Goal: Task Accomplishment & Management: Manage account settings

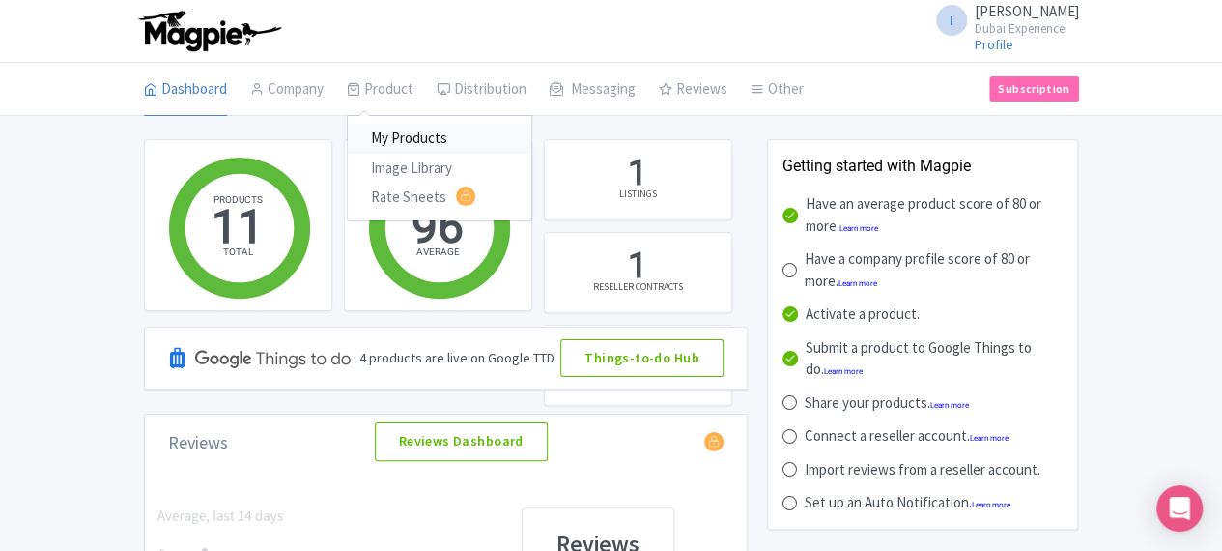
click at [348, 129] on link "My Products" at bounding box center [440, 139] width 184 height 30
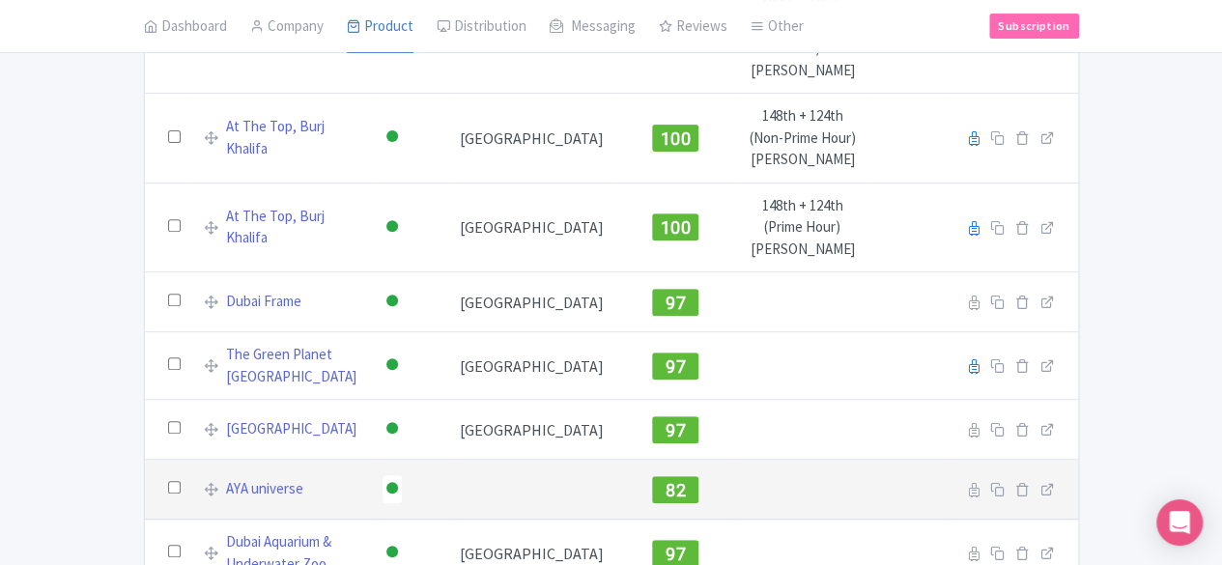
scroll to position [423, 0]
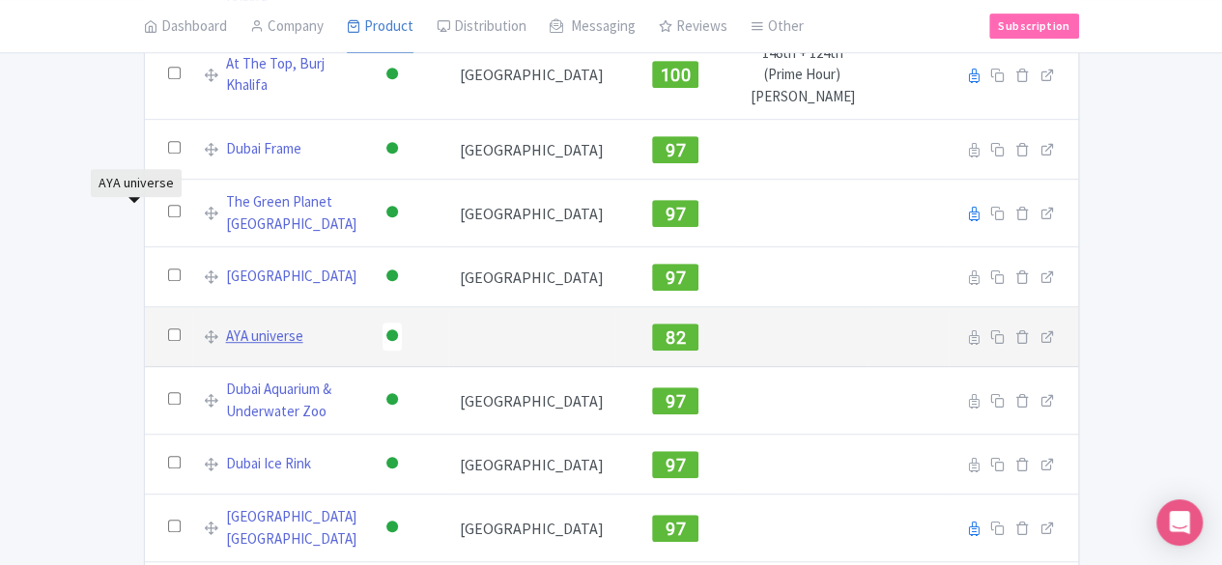
click at [226, 326] on link "AYA universe" at bounding box center [264, 337] width 77 height 22
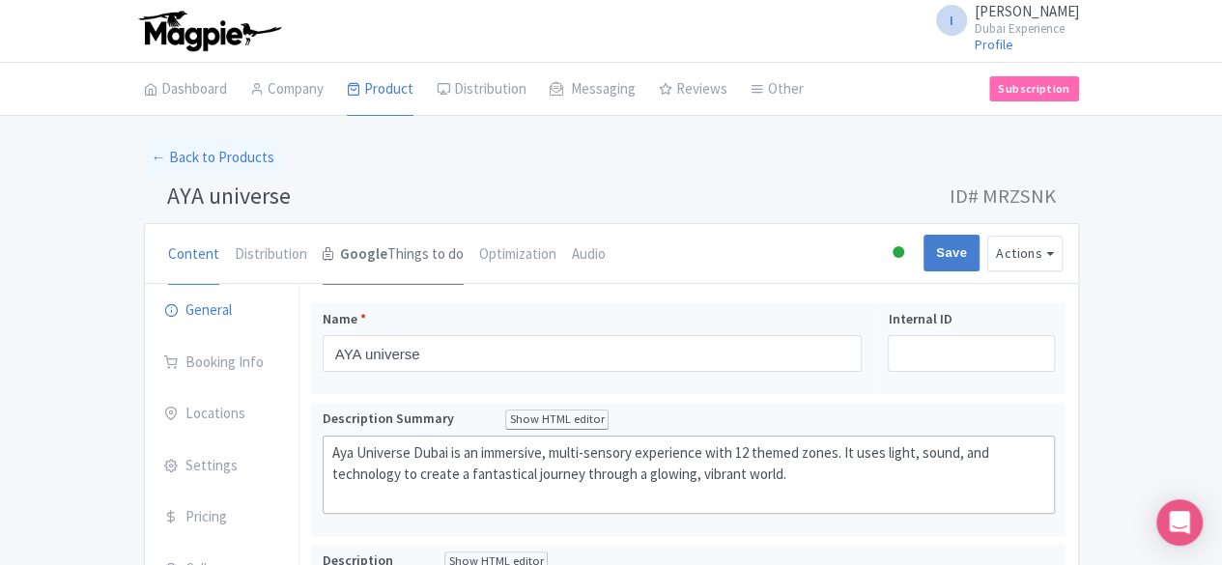
click at [323, 256] on link "Google Things to do" at bounding box center [393, 255] width 141 height 62
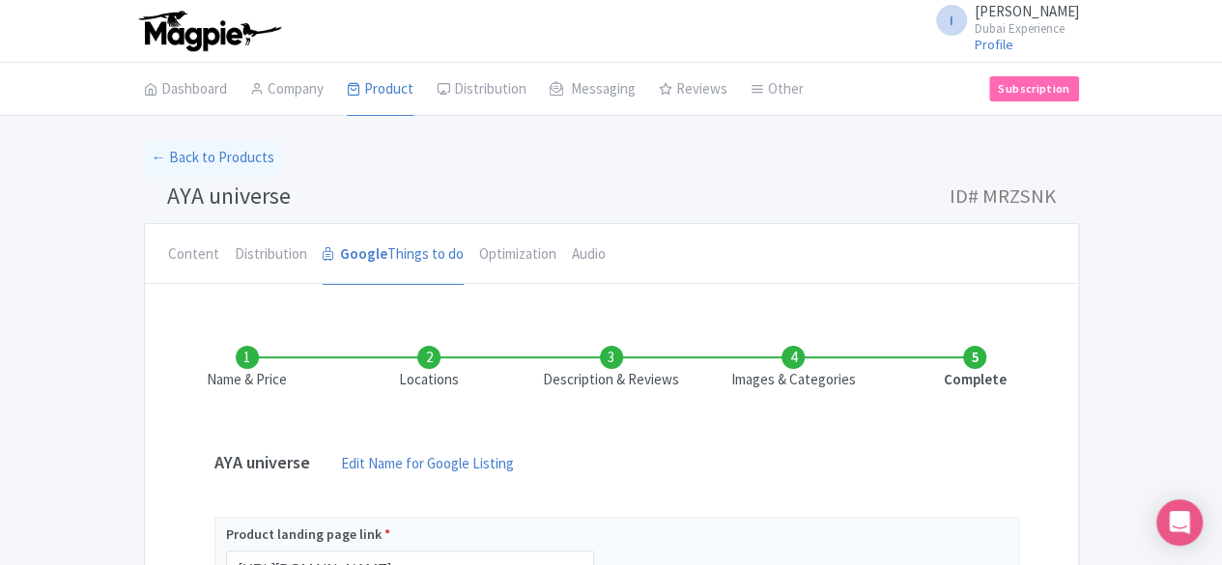
click at [375, 356] on li "Locations" at bounding box center [429, 368] width 182 height 45
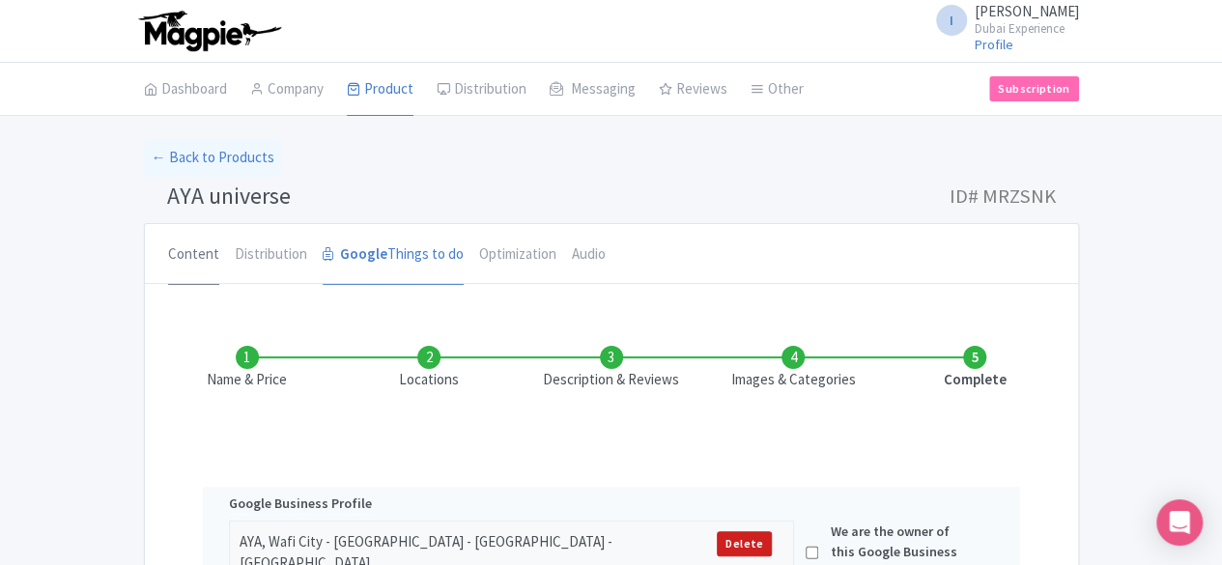
click at [168, 252] on link "Content" at bounding box center [193, 255] width 51 height 62
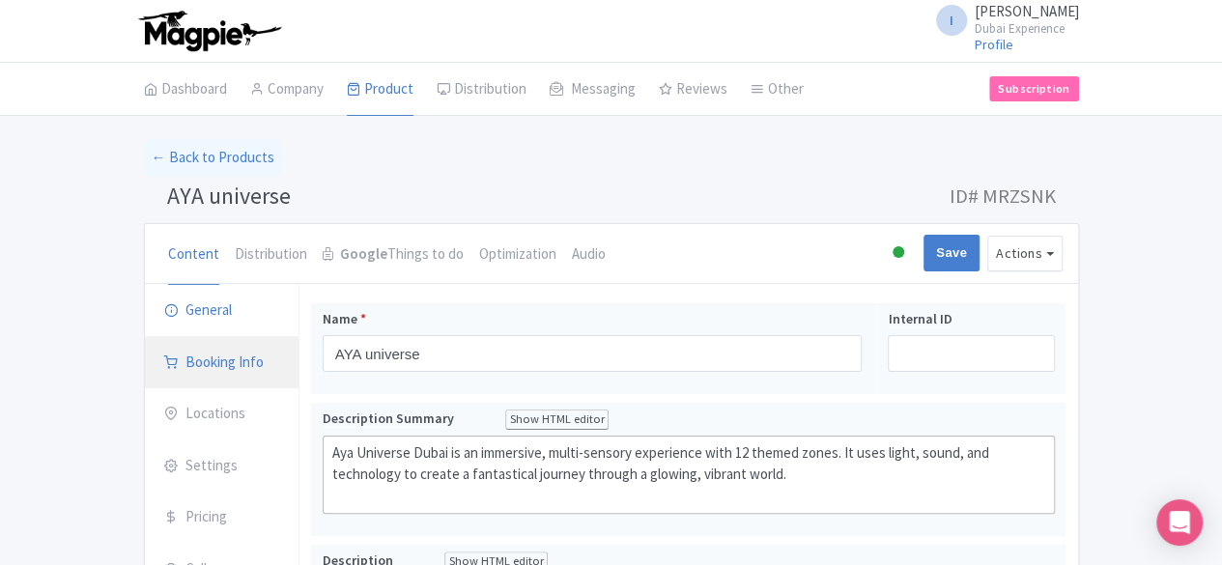
scroll to position [97, 0]
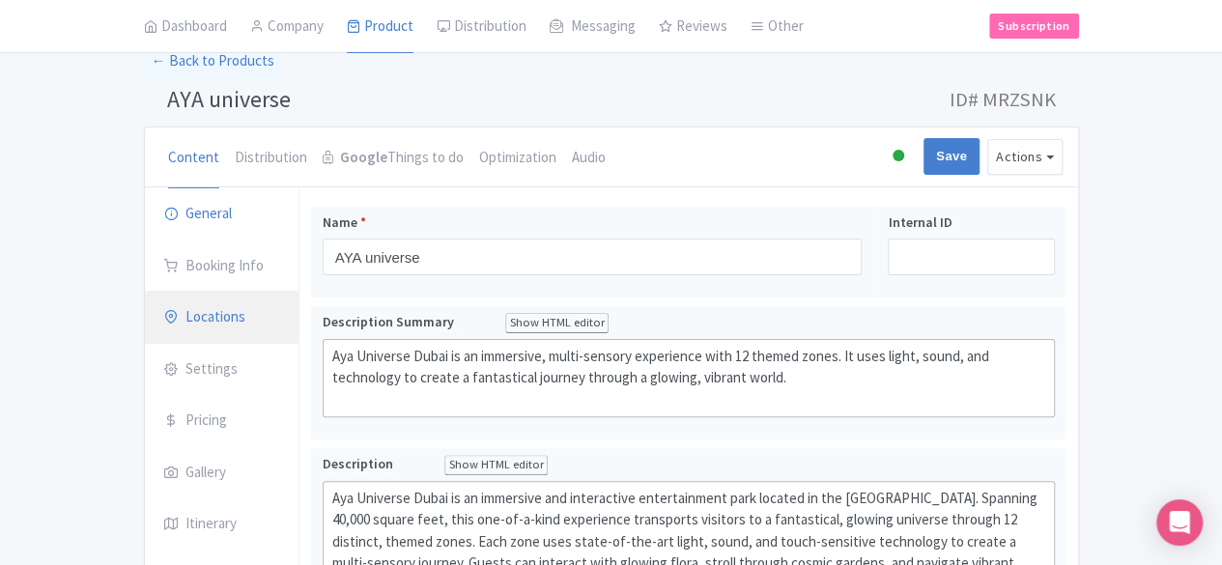
click at [145, 317] on link "Locations" at bounding box center [222, 318] width 155 height 54
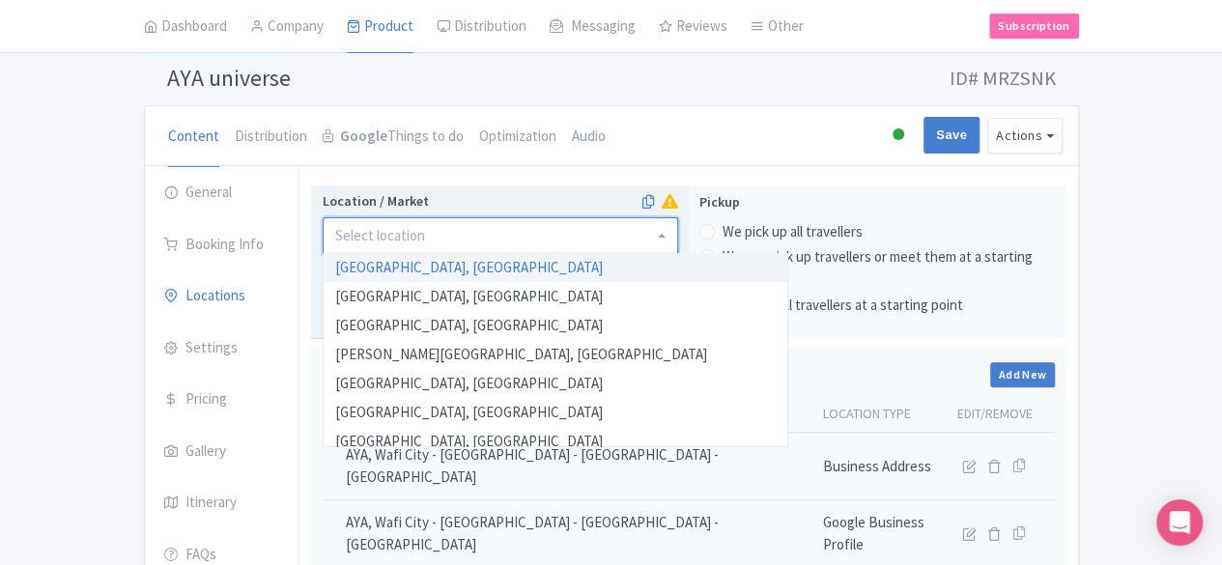
click at [335, 239] on input "Location / Market" at bounding box center [382, 235] width 94 height 17
click at [335, 229] on input "Location / Market" at bounding box center [382, 235] width 94 height 17
click at [335, 236] on input "Location / Market" at bounding box center [382, 235] width 94 height 17
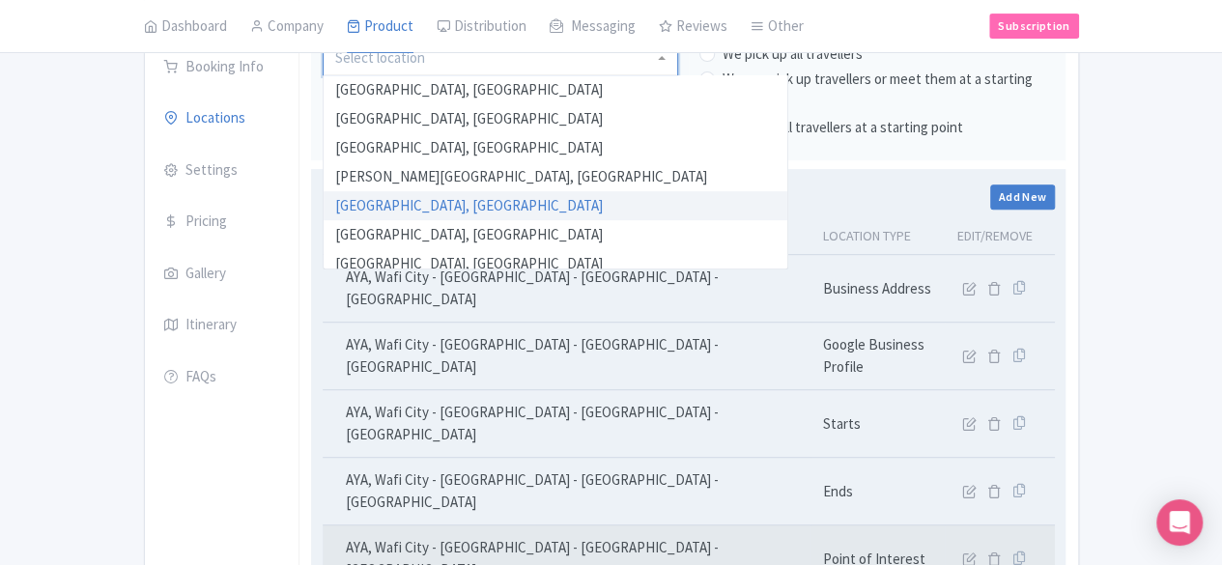
scroll to position [311, 0]
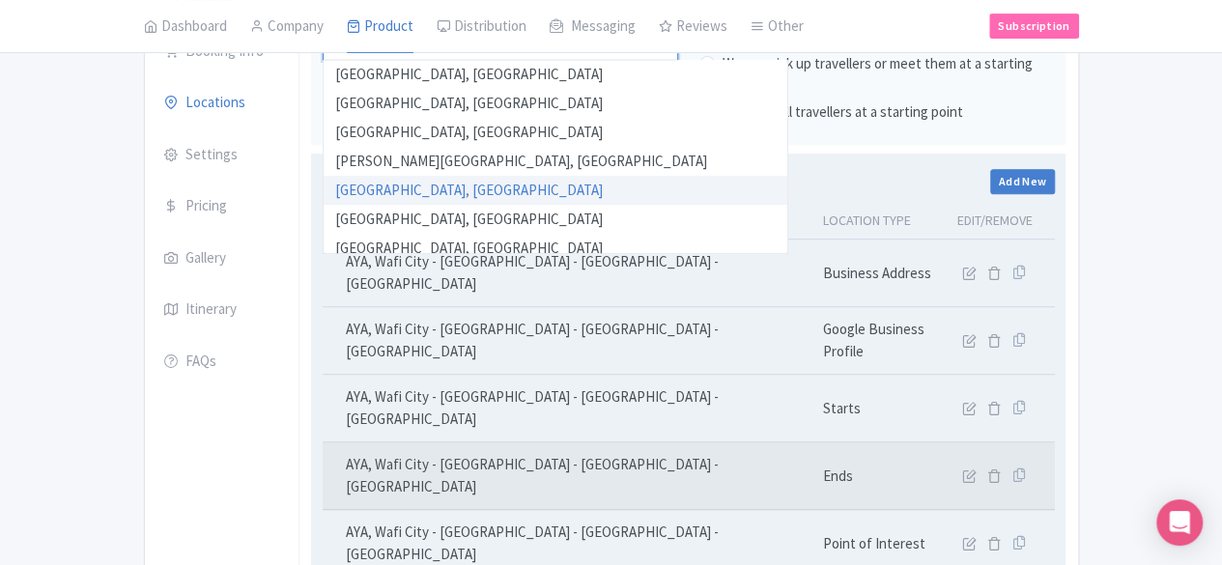
click at [812, 443] on td "AYA, Wafi City - Oud Metha - Dubai - United Arab Emirates" at bounding box center [567, 477] width 489 height 68
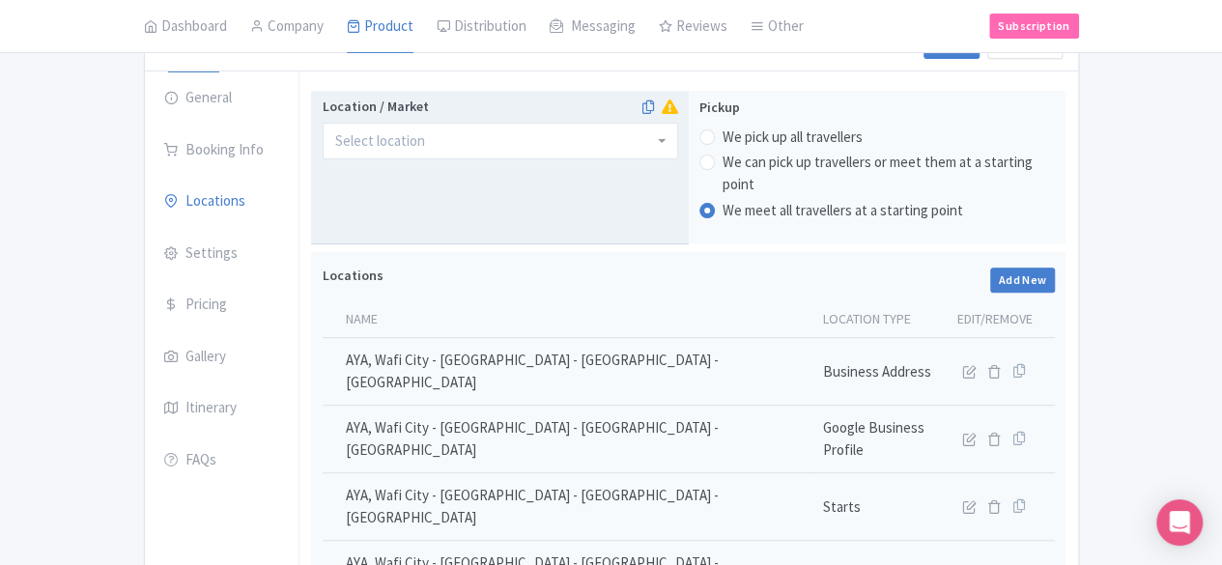
scroll to position [118, 0]
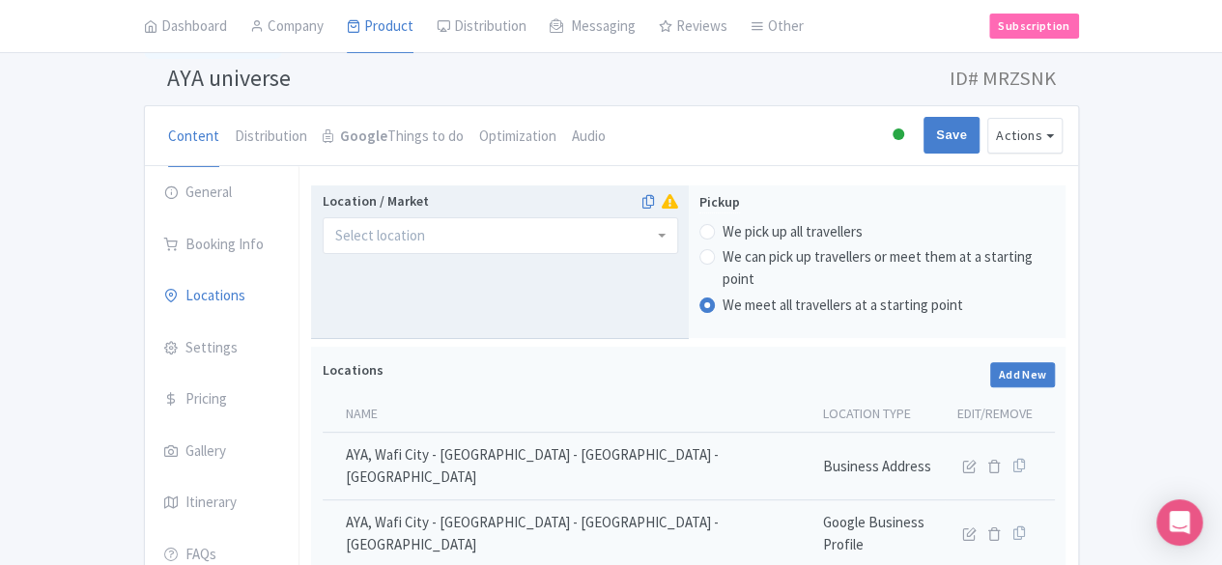
click at [481, 244] on div at bounding box center [501, 235] width 356 height 37
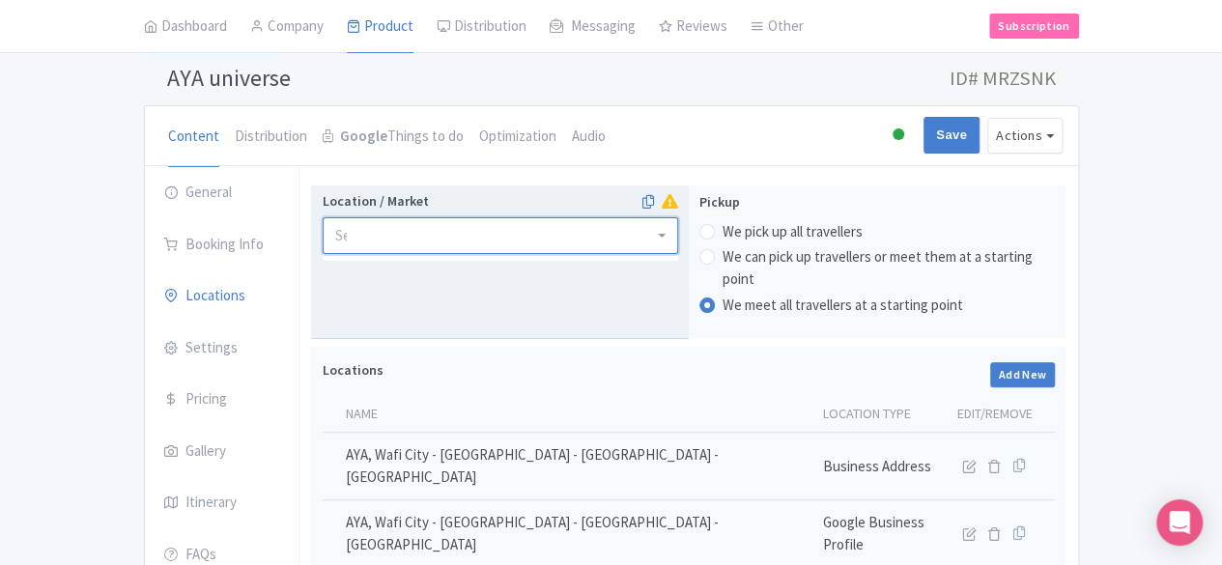
click at [445, 233] on div at bounding box center [501, 235] width 356 height 37
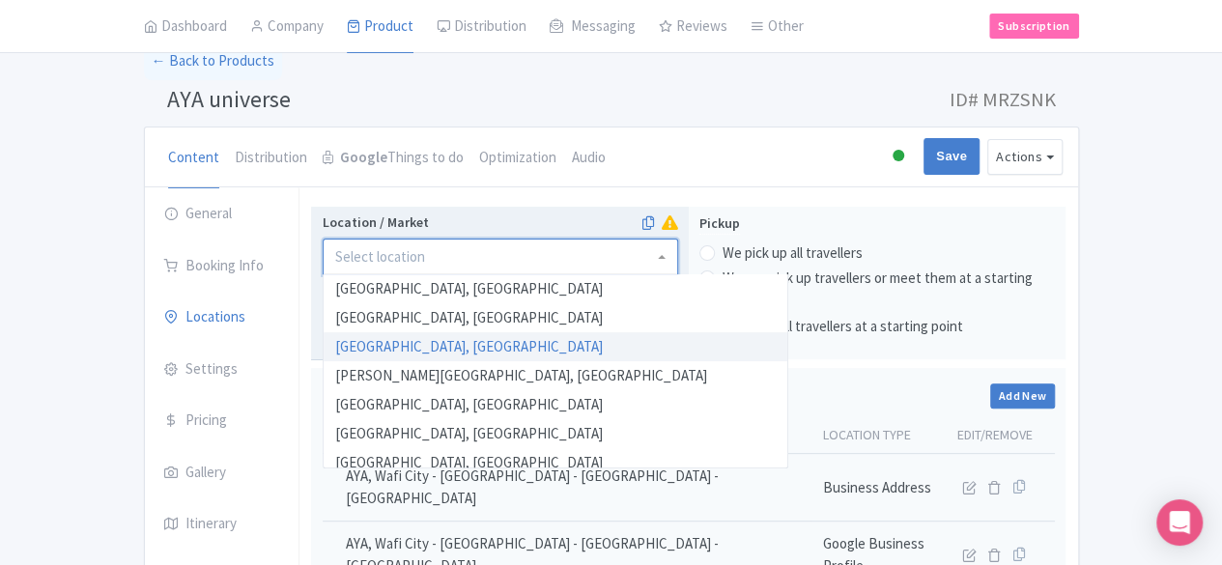
scroll to position [193, 0]
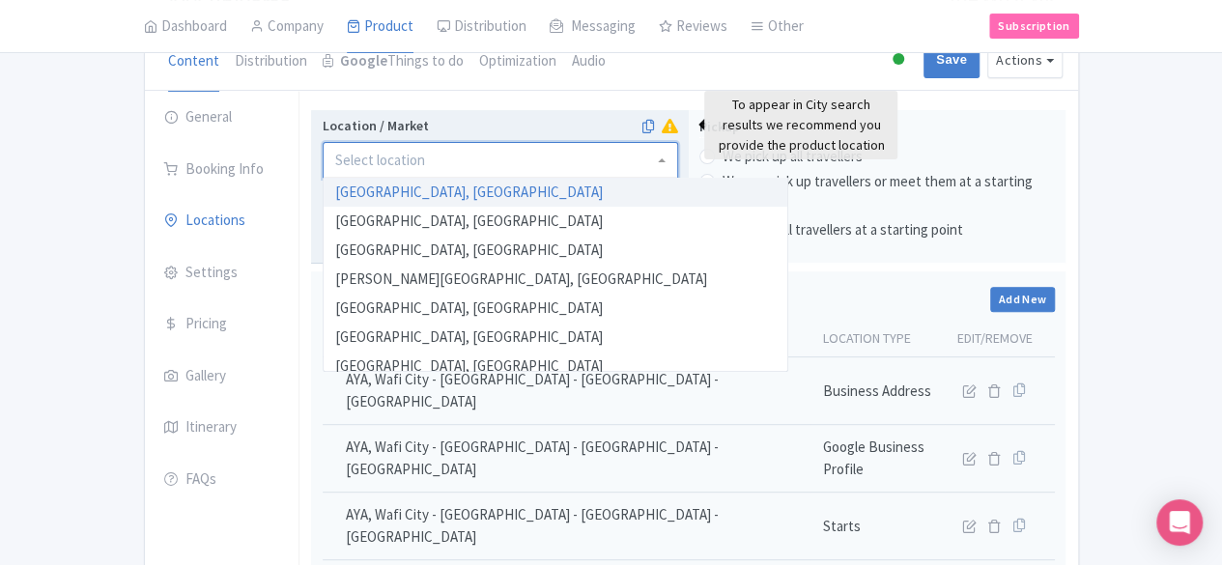
click at [678, 130] on icon at bounding box center [670, 126] width 16 height 14
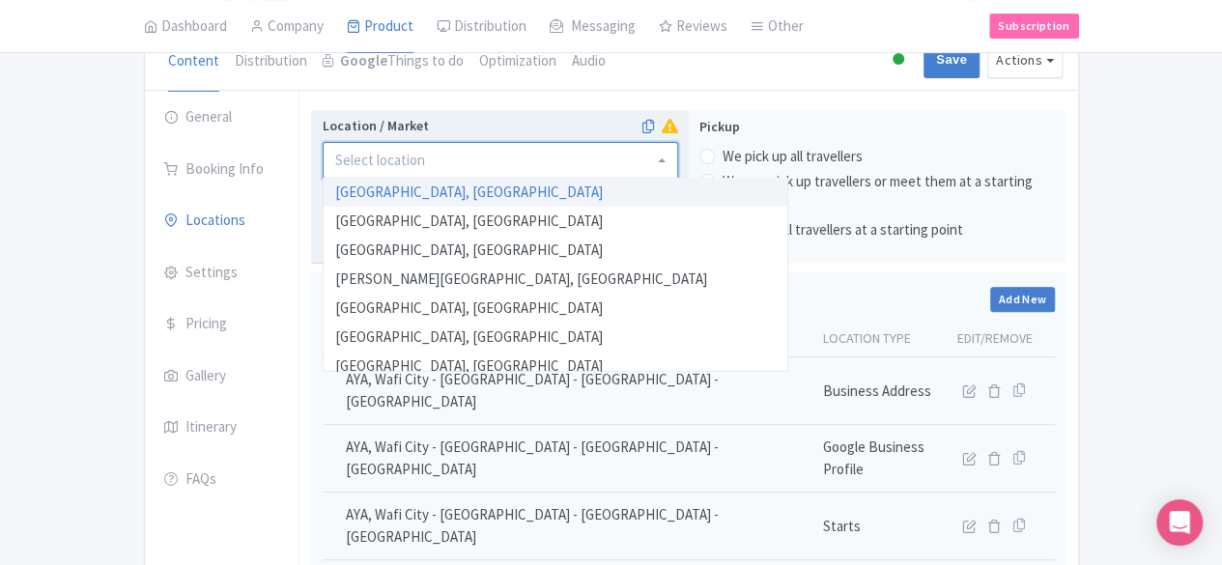
click at [673, 159] on div at bounding box center [501, 160] width 356 height 37
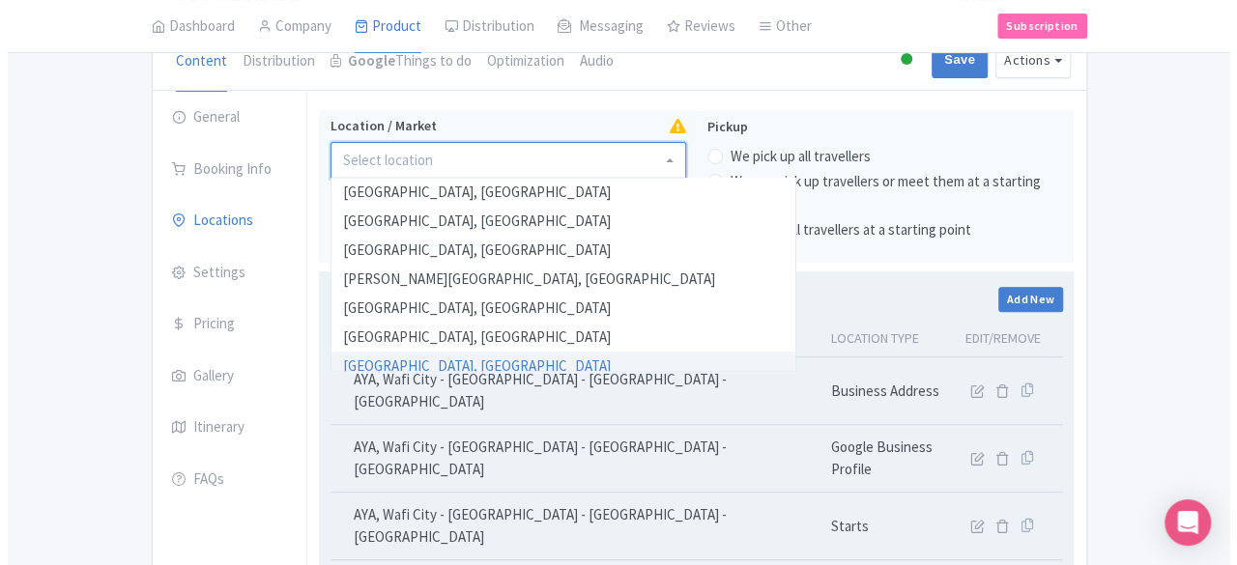
scroll to position [97, 0]
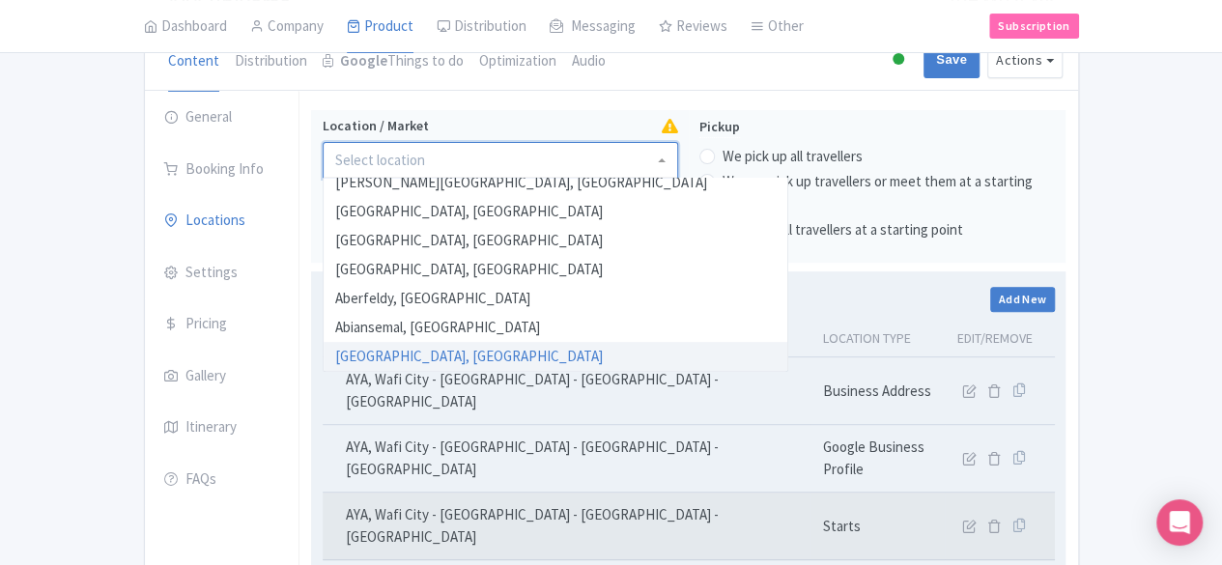
click at [699, 493] on td "AYA, Wafi City - Oud Metha - Dubai - United Arab Emirates" at bounding box center [567, 527] width 489 height 68
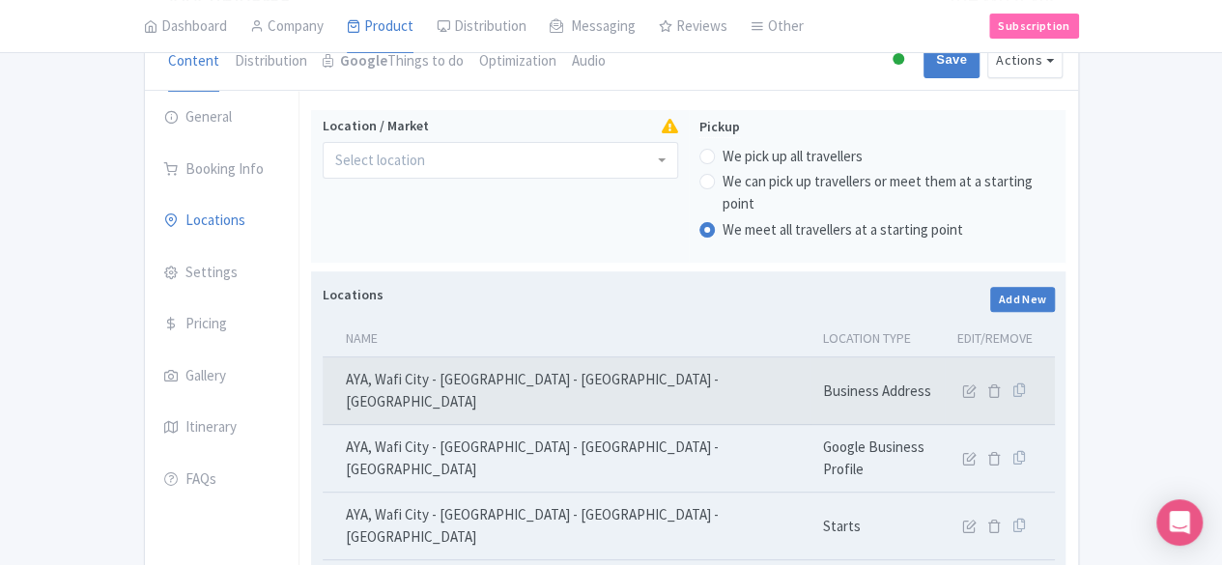
click at [1055, 358] on td at bounding box center [1000, 392] width 110 height 68
click at [976, 384] on icon at bounding box center [969, 391] width 14 height 14
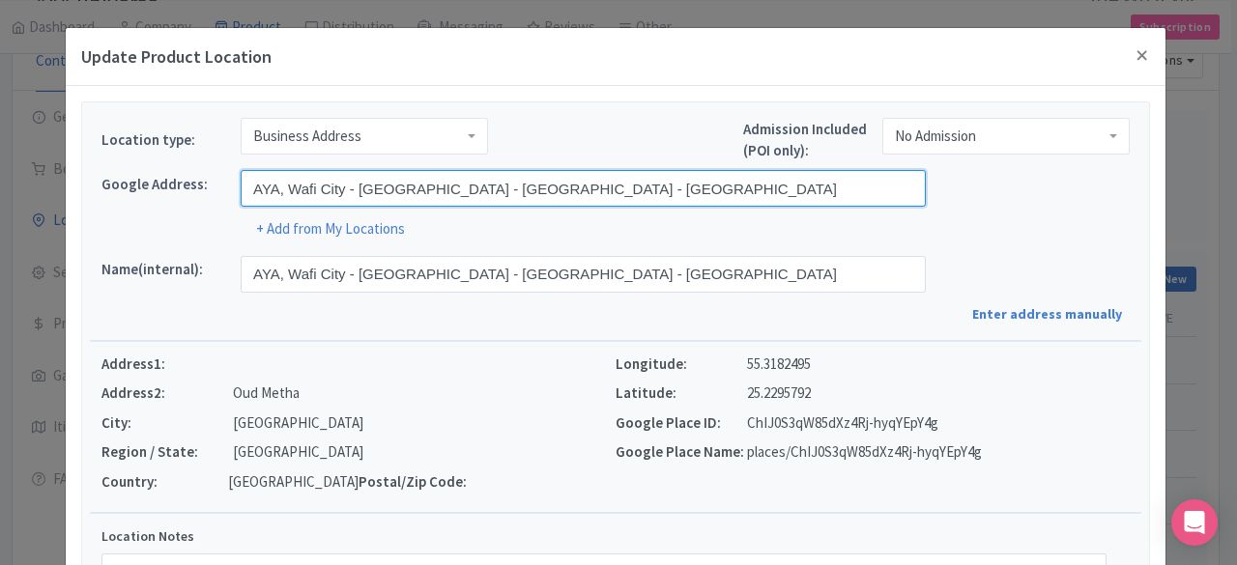
click at [474, 191] on input "AYA, Wafi City - Oud Metha - Dubai - United Arab Emirates" at bounding box center [583, 188] width 685 height 37
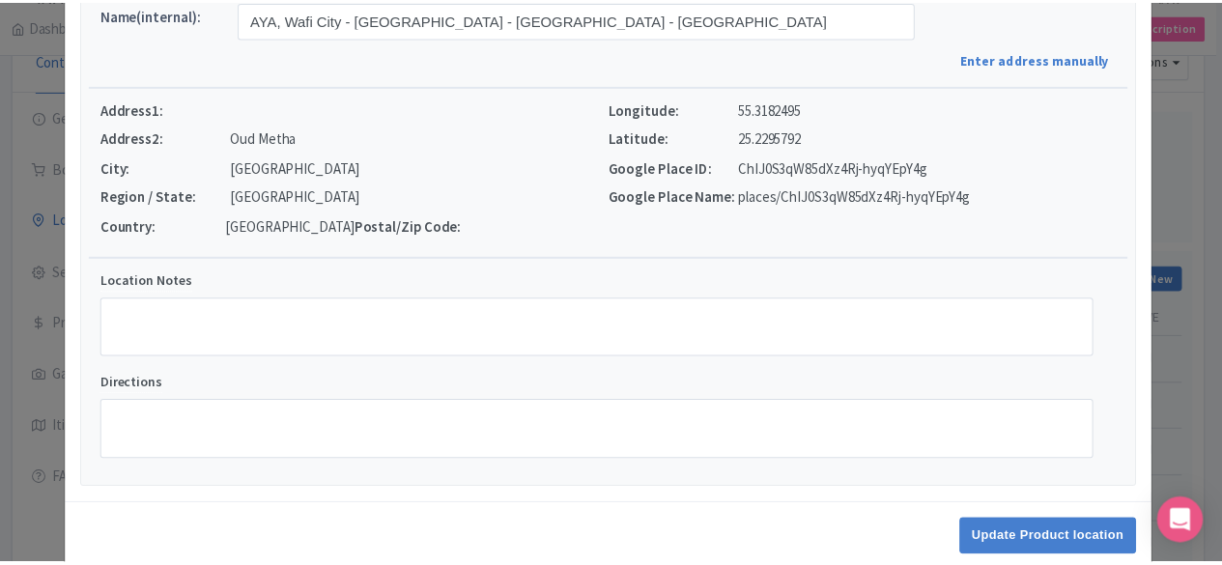
scroll to position [307, 0]
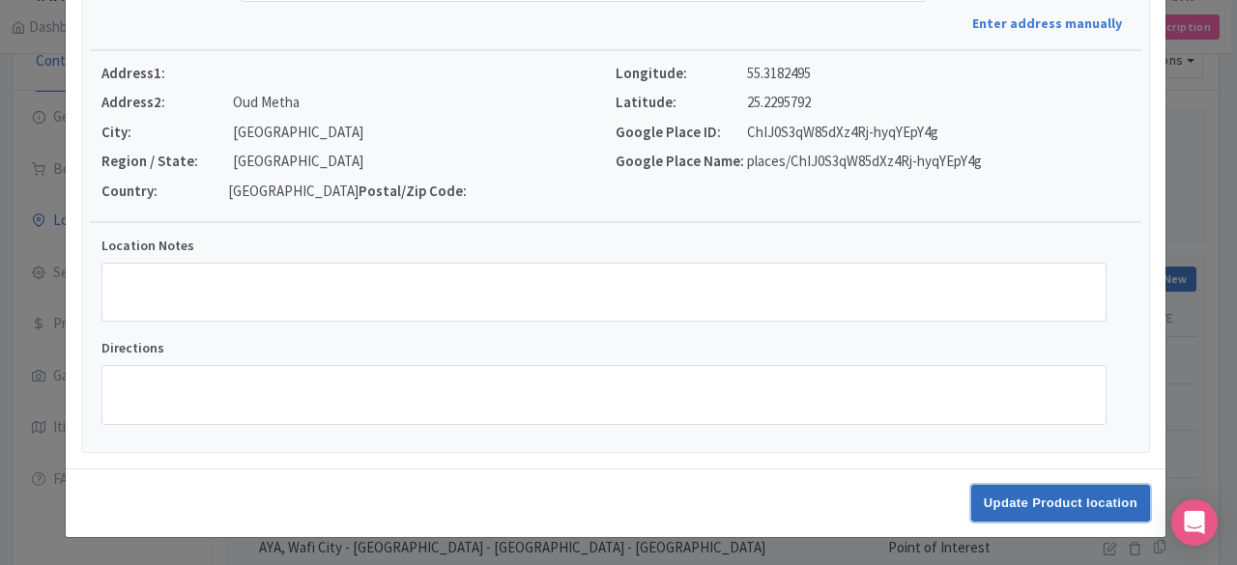
click at [1062, 507] on input "Update Product location" at bounding box center [1060, 503] width 179 height 37
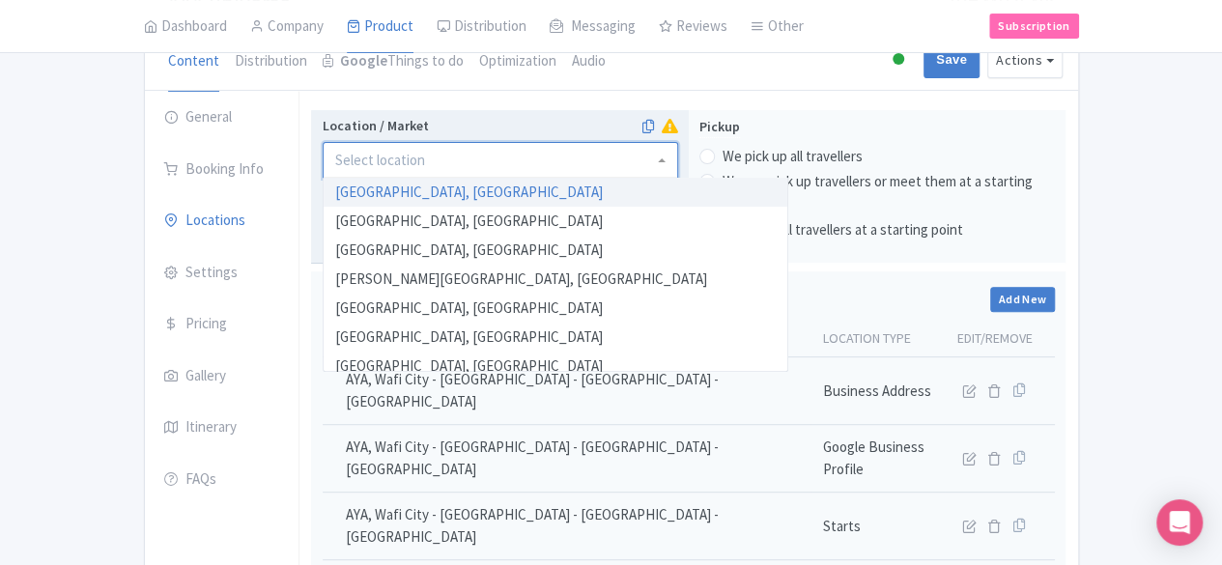
click at [344, 148] on div at bounding box center [501, 160] width 356 height 37
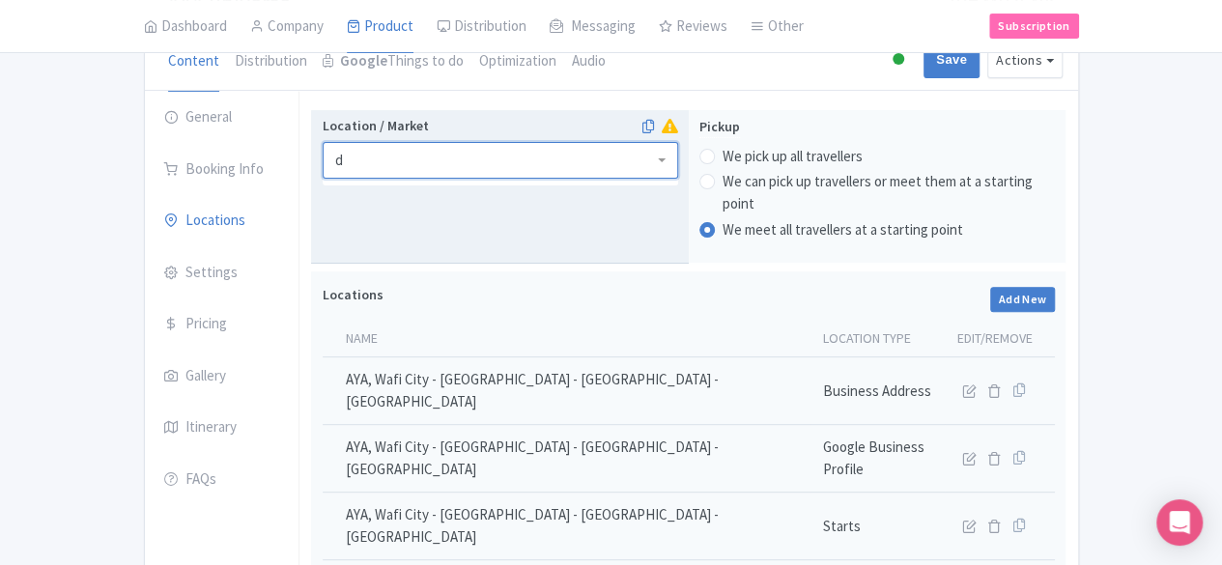
scroll to position [0, 0]
type input "duba"
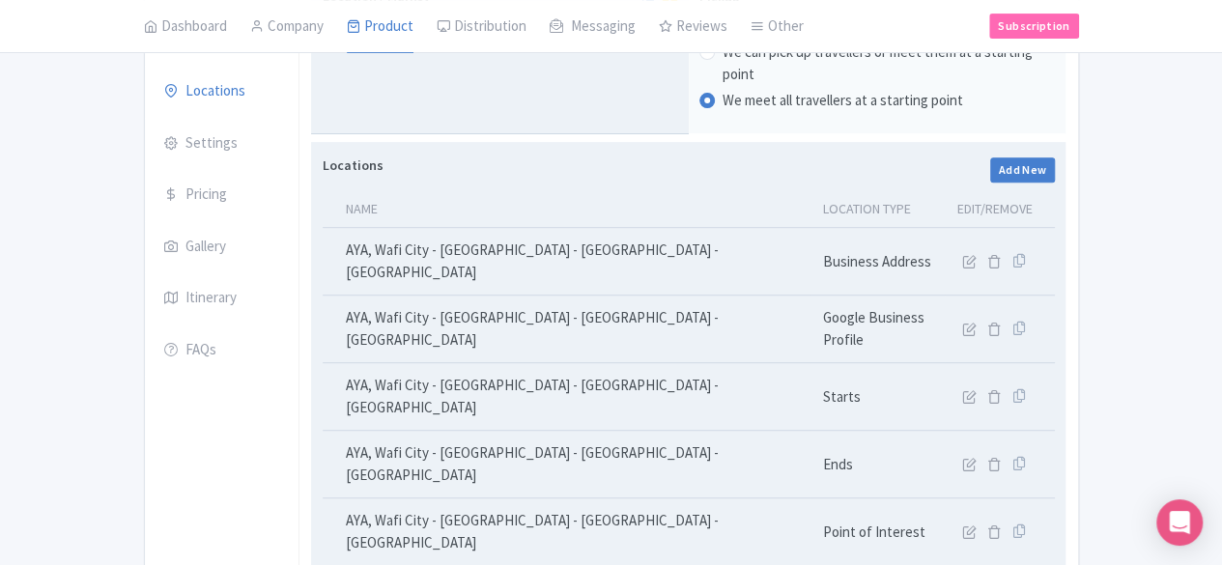
scroll to position [468, 0]
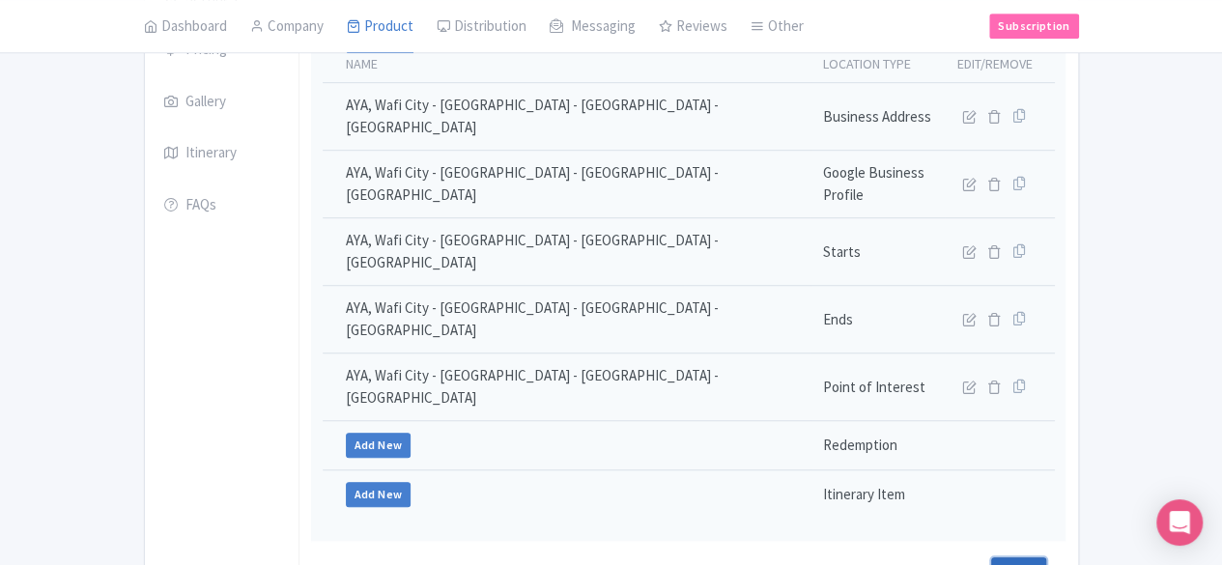
click at [1048, 558] on input "Save" at bounding box center [1019, 576] width 56 height 37
type input "Update Product"
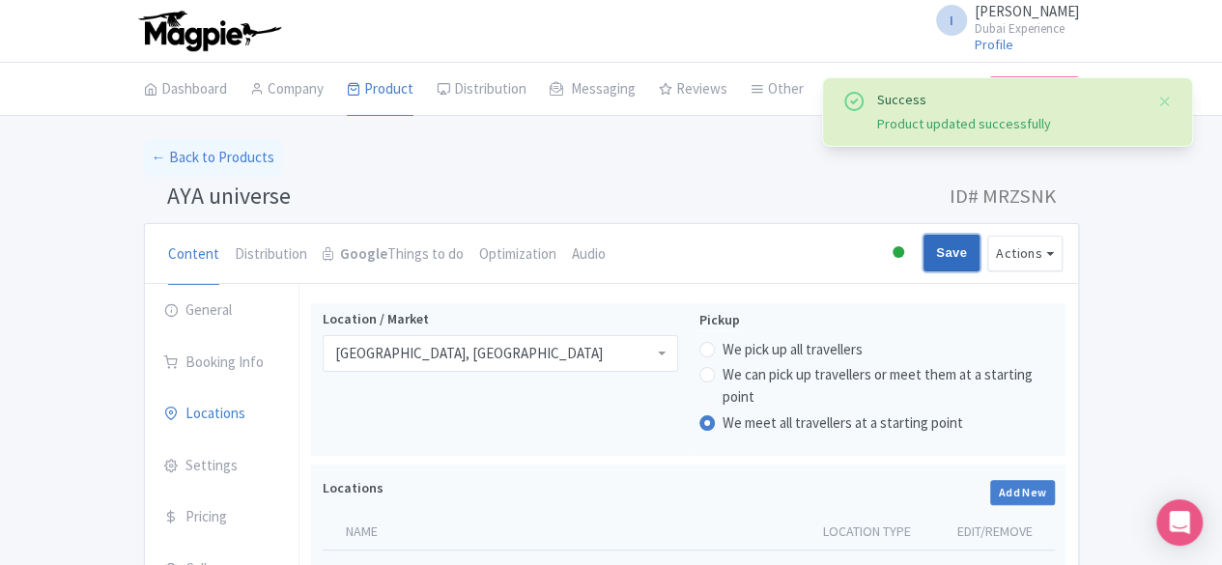
click at [980, 244] on input "Save" at bounding box center [952, 253] width 56 height 37
type input "Saving..."
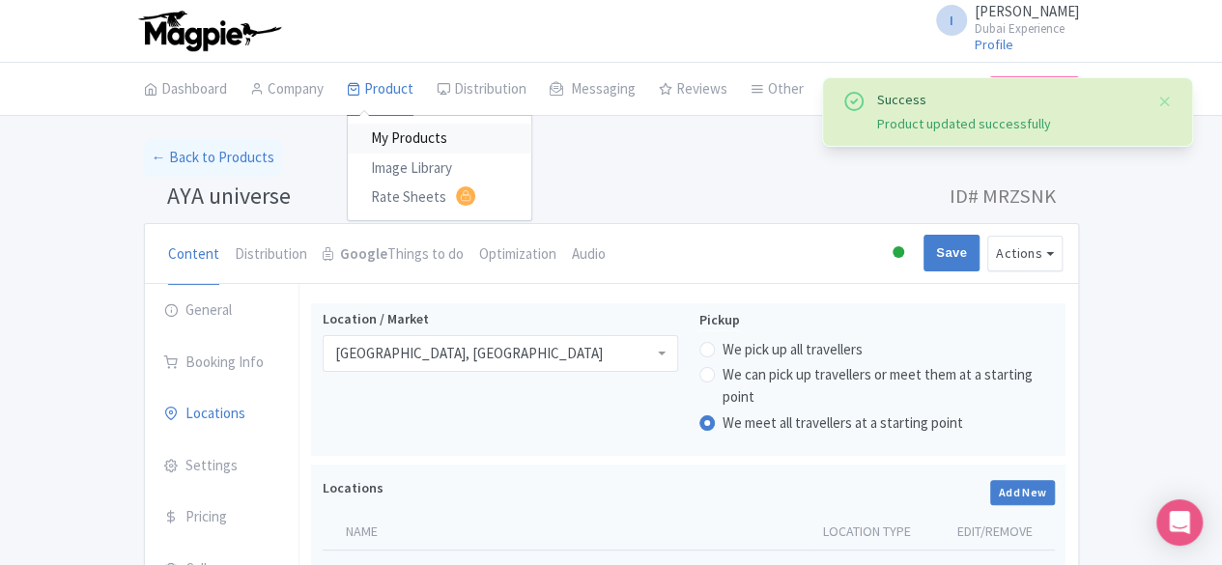
click at [348, 134] on link "My Products" at bounding box center [440, 139] width 184 height 30
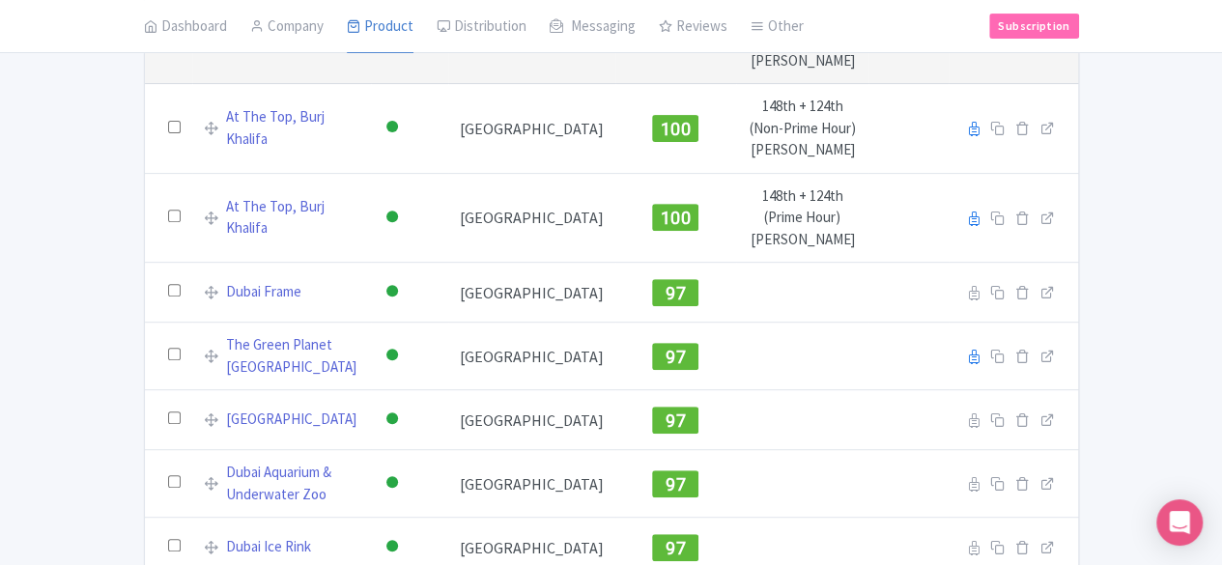
scroll to position [423, 0]
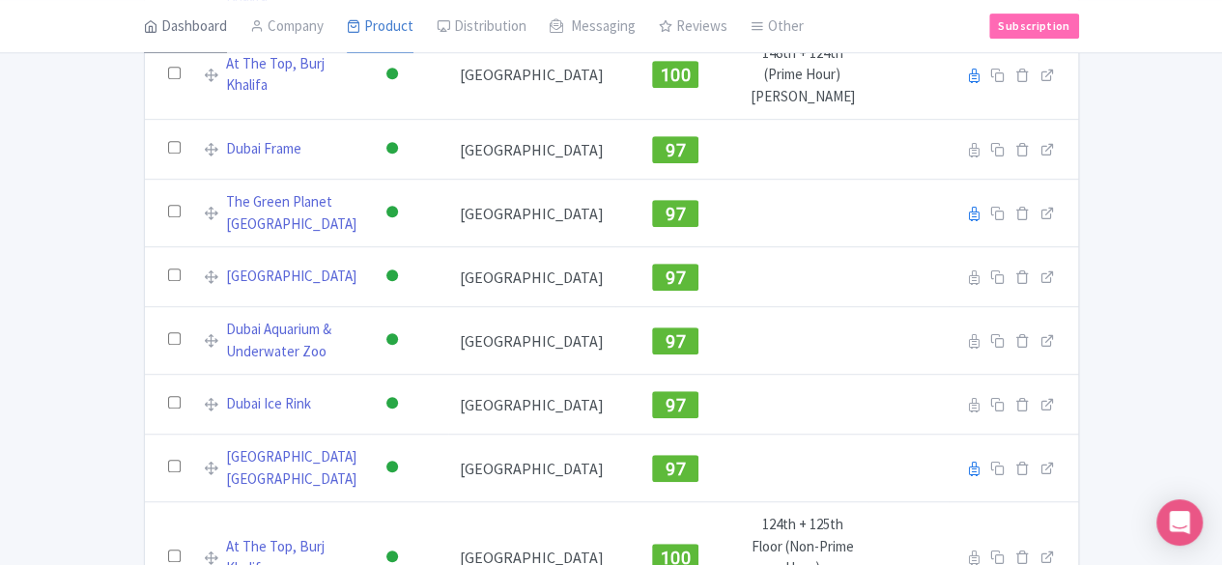
click at [144, 18] on link "Dashboard" at bounding box center [185, 27] width 83 height 54
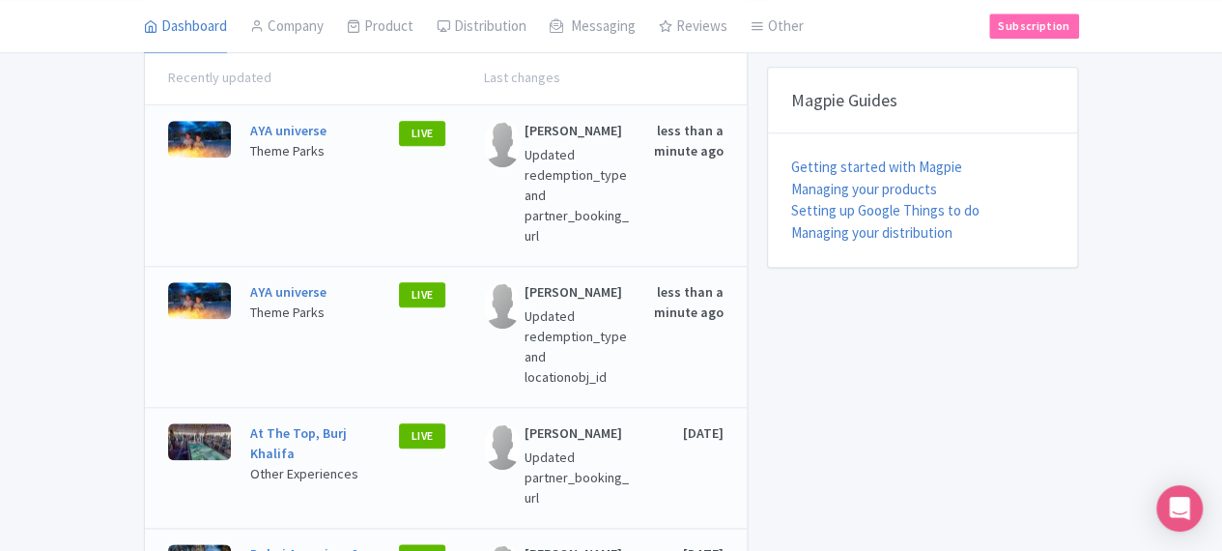
scroll to position [832, 0]
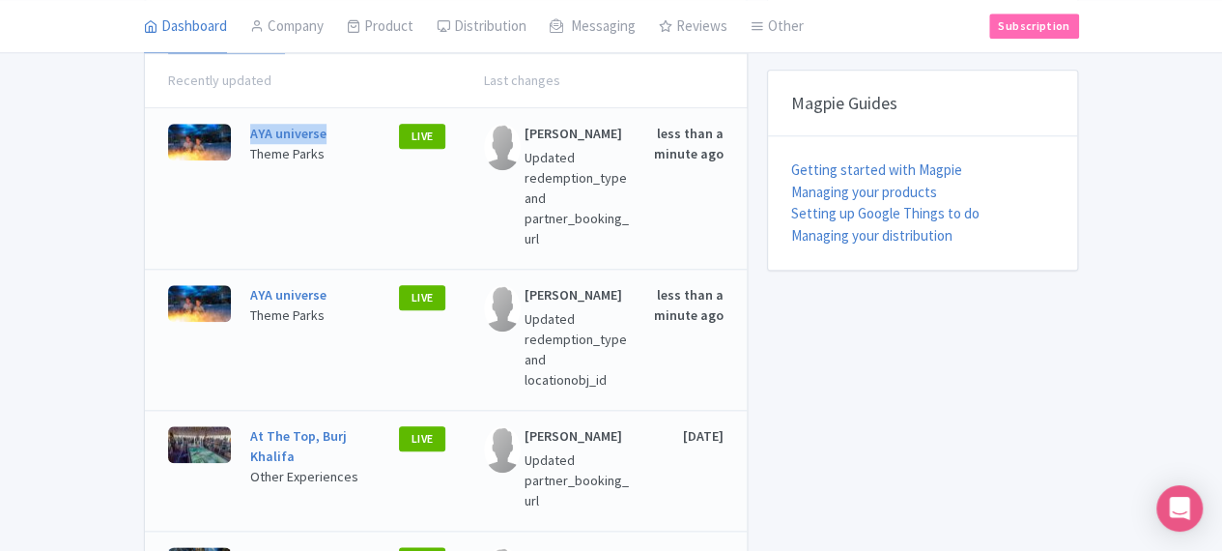
drag, startPoint x: 211, startPoint y: 128, endPoint x: 113, endPoint y: 129, distance: 97.6
click at [231, 129] on div "AYA universe Theme Parks" at bounding box center [303, 188] width 145 height 129
copy link "AYA universe"
